Goal: Task Accomplishment & Management: Use online tool/utility

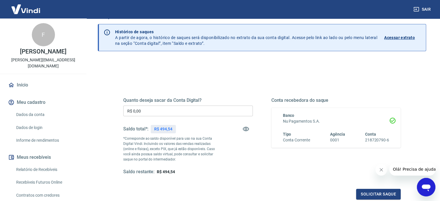
scroll to position [29, 0]
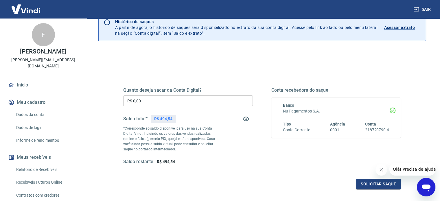
click at [157, 97] on input "R$ 0,00" at bounding box center [188, 100] width 130 height 11
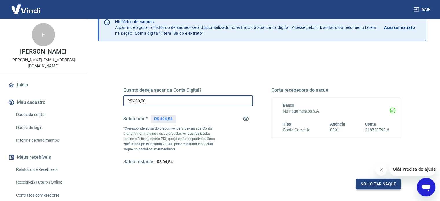
type input "R$ 400,00"
click at [379, 187] on button "Solicitar saque" at bounding box center [378, 184] width 45 height 11
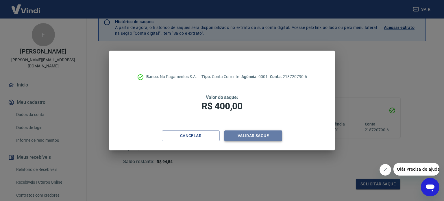
click at [256, 135] on button "Validar saque" at bounding box center [253, 135] width 58 height 11
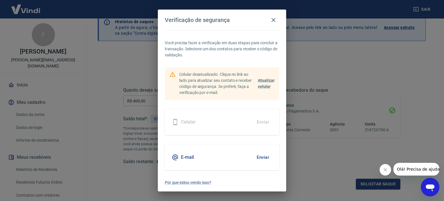
click at [264, 158] on button "Enviar" at bounding box center [263, 157] width 19 height 12
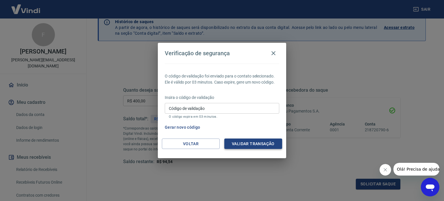
click at [241, 144] on button "Validar transação" at bounding box center [253, 144] width 58 height 11
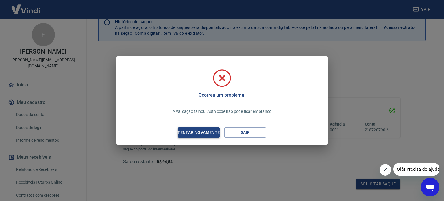
click at [206, 132] on div "Tentar novamente" at bounding box center [199, 132] width 56 height 7
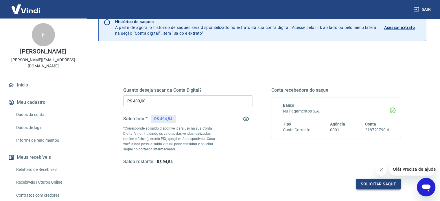
click at [367, 183] on button "Solicitar saque" at bounding box center [378, 184] width 45 height 11
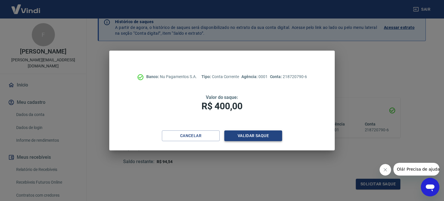
click at [257, 136] on button "Validar saque" at bounding box center [253, 135] width 58 height 11
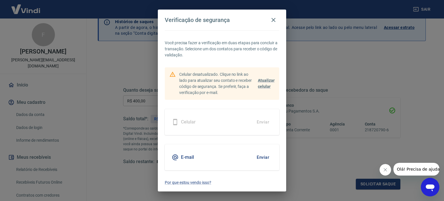
click at [228, 120] on div "Celular Enviar" at bounding box center [222, 122] width 115 height 26
click at [274, 21] on icon "button" at bounding box center [273, 19] width 7 height 7
